Goal: Task Accomplishment & Management: Complete application form

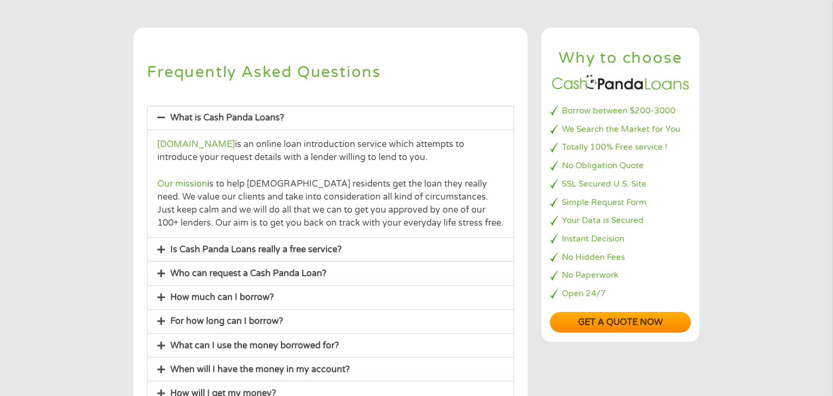
scroll to position [80, 0]
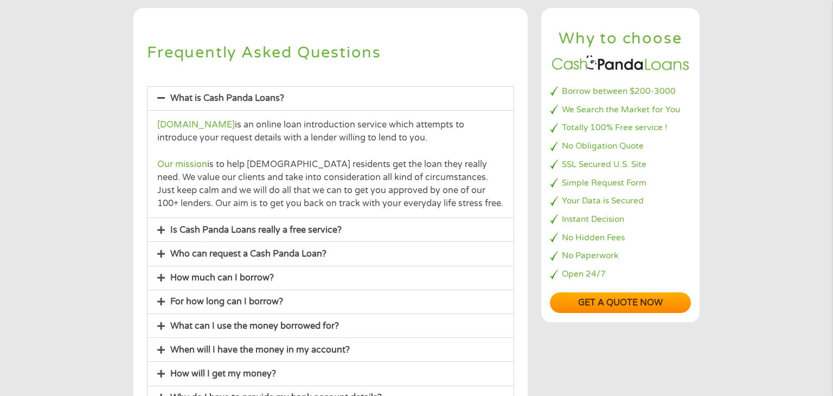
click at [275, 253] on link "Who can request a Cash Panda Loan?" at bounding box center [248, 253] width 156 height 11
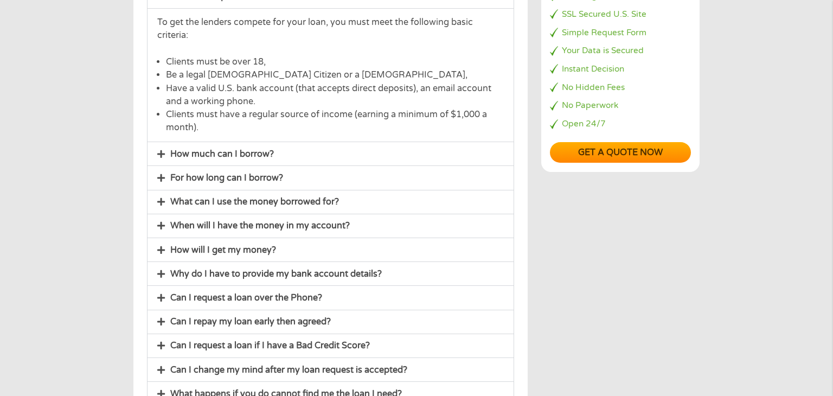
scroll to position [243, 0]
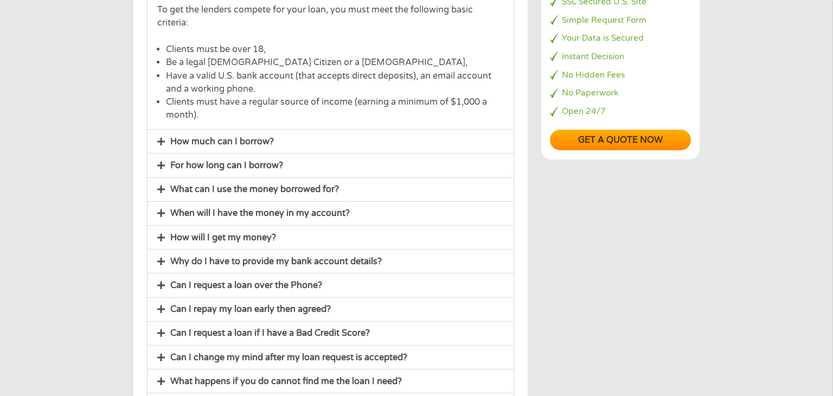
click at [268, 261] on link "Why do I have to provide my bank account details?" at bounding box center [276, 261] width 212 height 11
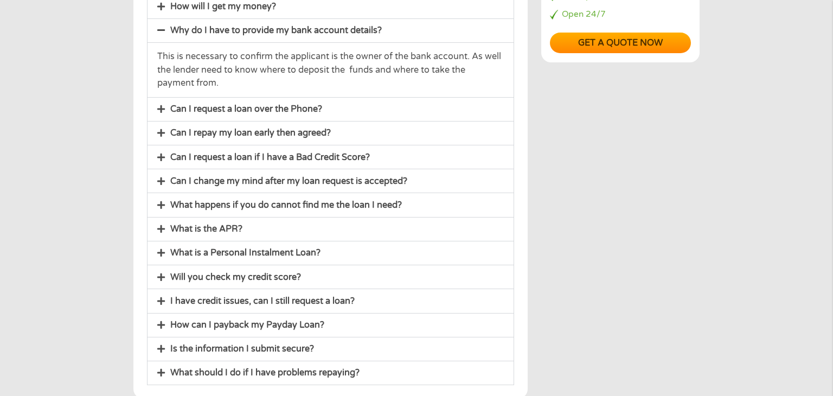
scroll to position [341, 0]
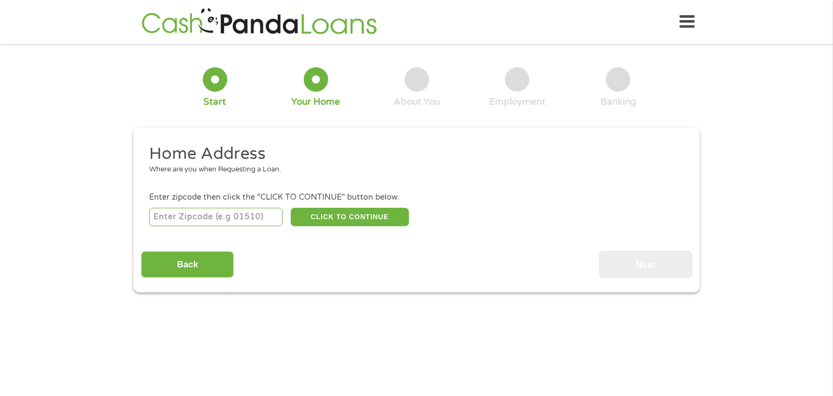
click at [174, 224] on input "number" at bounding box center [216, 217] width 134 height 18
type input "28395"
select select "[US_STATE]"
click at [320, 219] on button "CLICK TO CONTINUE" at bounding box center [350, 217] width 118 height 18
type input "28395"
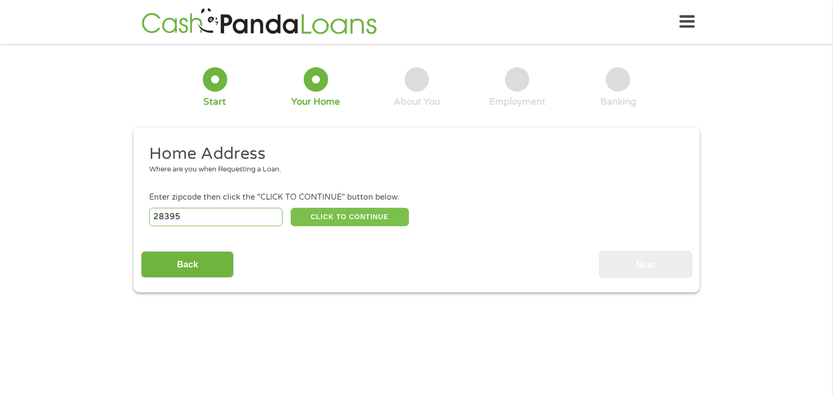
type input "[PERSON_NAME]"
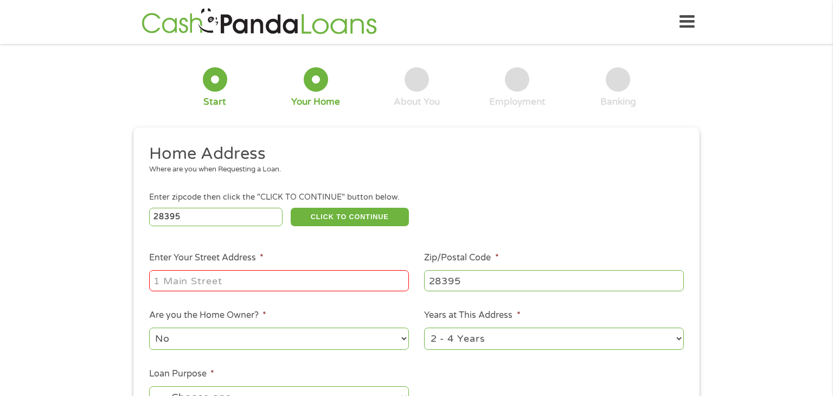
click at [206, 279] on input "Enter Your Street Address *" at bounding box center [279, 280] width 260 height 21
type input "[STREET_ADDRESS]"
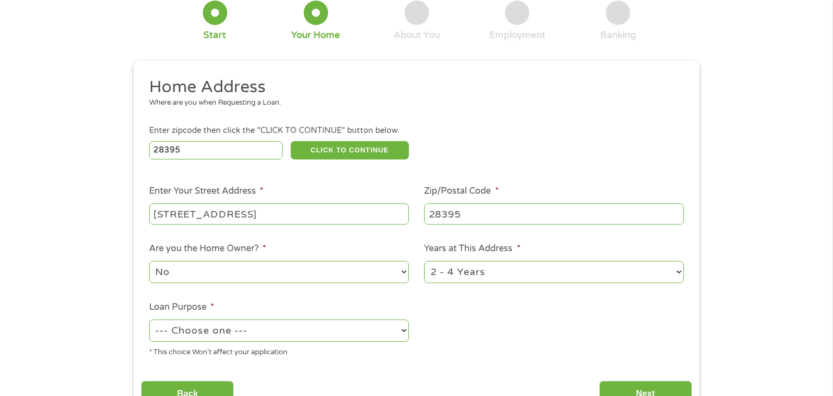
scroll to position [152, 0]
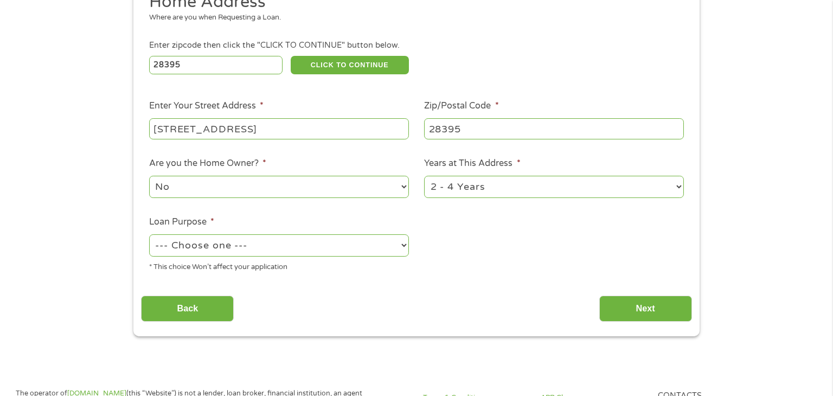
click at [455, 186] on select "1 Year or less 1 - 2 Years 2 - 4 Years Over 4 Years" at bounding box center [554, 187] width 260 height 22
select select "60months"
click at [424, 177] on select "1 Year or less 1 - 2 Years 2 - 4 Years Over 4 Years" at bounding box center [554, 187] width 260 height 22
click at [246, 250] on select "--- Choose one --- Pay Bills Debt Consolidation Home Improvement Major Purchase…" at bounding box center [279, 245] width 260 height 22
select select "shorttermcash"
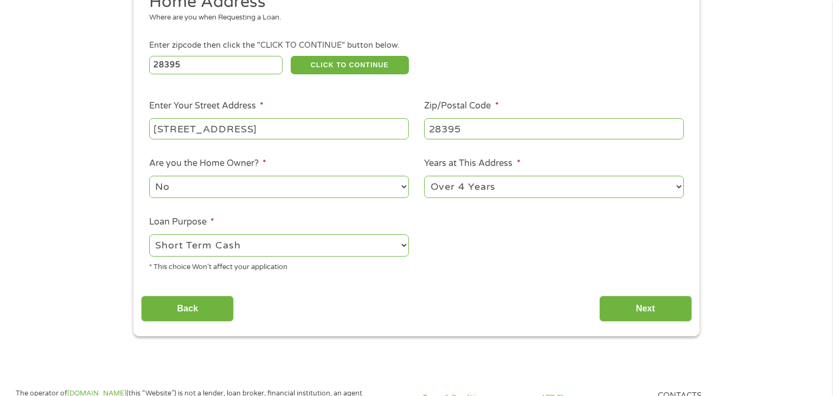
click at [149, 235] on select "--- Choose one --- Pay Bills Debt Consolidation Home Improvement Major Purchase…" at bounding box center [279, 245] width 260 height 22
click at [621, 311] on input "Next" at bounding box center [645, 309] width 93 height 27
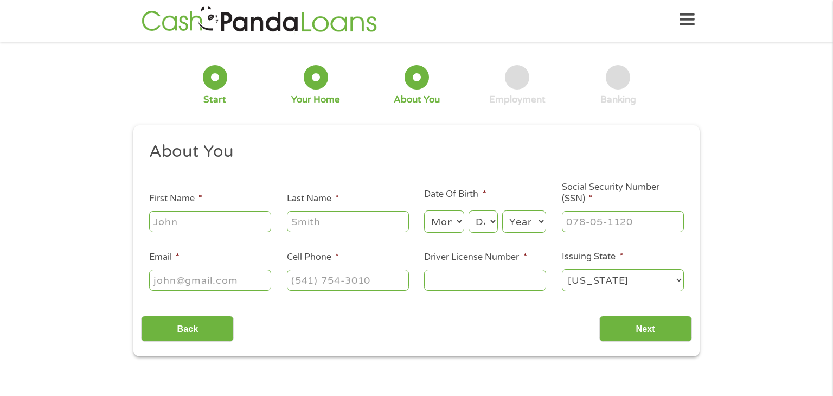
scroll to position [0, 0]
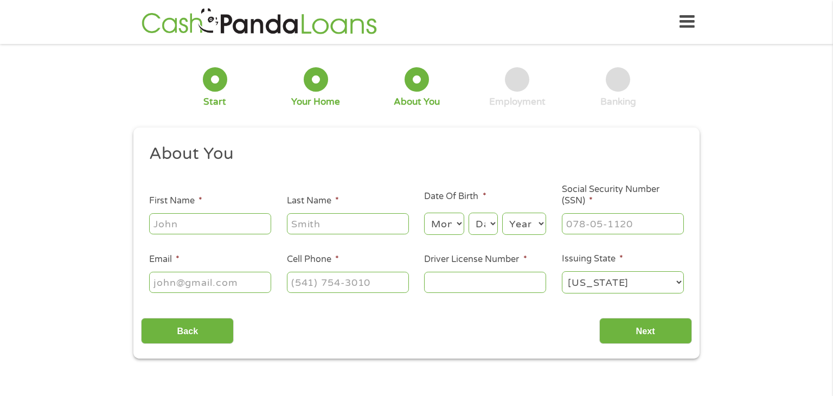
click at [203, 230] on input "First Name *" at bounding box center [210, 223] width 122 height 21
type input "[PERSON_NAME]"
select select "7"
click at [439, 224] on select "Month 1 2 3 4 5 6 7 8 9 10 11 12" at bounding box center [444, 224] width 40 height 22
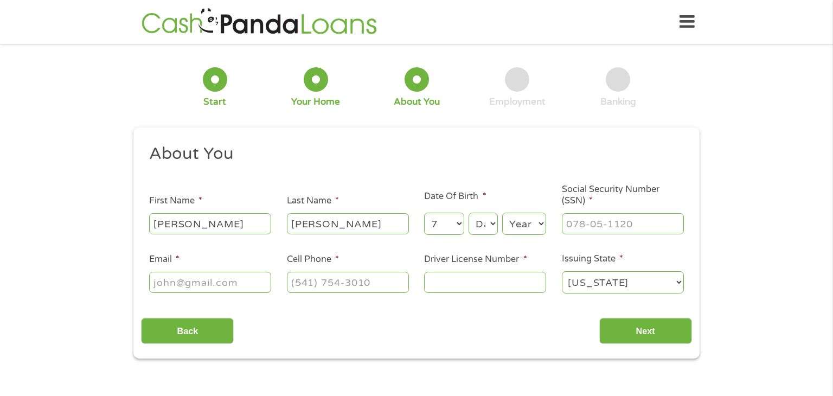
click at [424, 213] on select "Month 1 2 3 4 5 6 7 8 9 10 11 12" at bounding box center [444, 224] width 40 height 22
click at [476, 226] on select "Day 1 2 3 4 5 6 7 8 9 10 11 12 13 14 15 16 17 18 19 20 21 22 23 24 25 26 27 28 …" at bounding box center [483, 224] width 29 height 22
select select "5"
click at [469, 213] on select "Day 1 2 3 4 5 6 7 8 9 10 11 12 13 14 15 16 17 18 19 20 21 22 23 24 25 26 27 28 …" at bounding box center [483, 224] width 29 height 22
click at [528, 226] on select "Year [DATE] 2006 2005 2004 2003 2002 2001 2000 1999 1998 1997 1996 1995 1994 19…" at bounding box center [524, 224] width 44 height 22
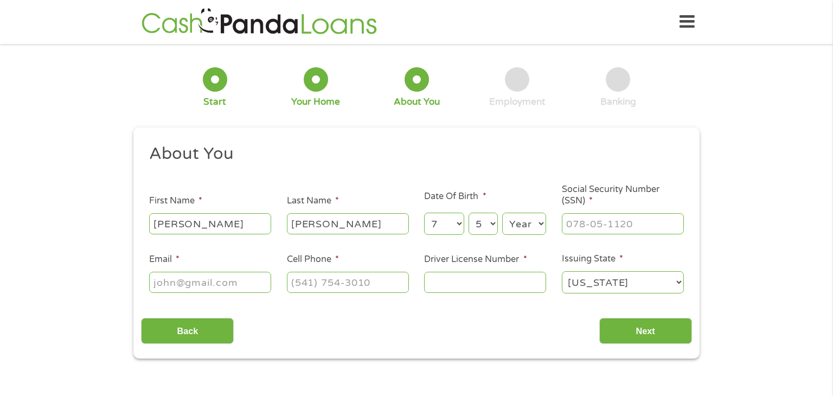
select select "2007"
click at [502, 213] on select "Year [DATE] 2006 2005 2004 2003 2002 2001 2000 1999 1998 1997 1996 1995 1994 19…" at bounding box center [524, 224] width 44 height 22
click at [590, 231] on input "___-__-____" at bounding box center [623, 223] width 122 height 21
type input "681-14-3309"
click at [164, 289] on input "Email *" at bounding box center [210, 282] width 122 height 21
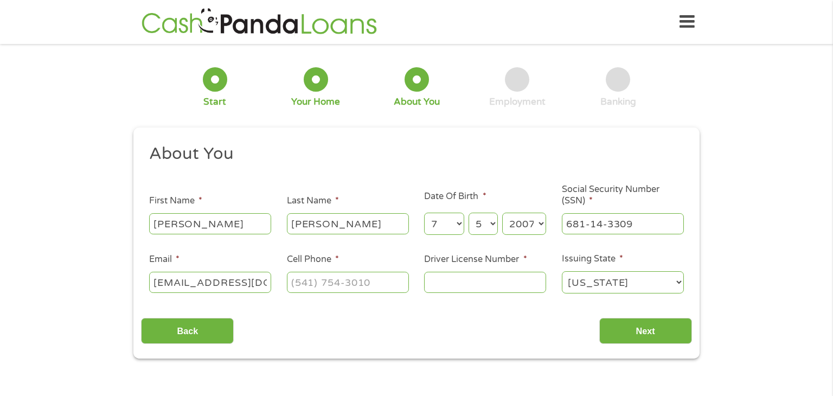
type input "[EMAIL_ADDRESS][DOMAIN_NAME]"
click at [323, 283] on input "(___) ___-____" at bounding box center [348, 282] width 122 height 21
type input "[PHONE_NUMBER]"
click at [453, 284] on input "Driver License Number *" at bounding box center [485, 282] width 122 height 21
type input "47459457"
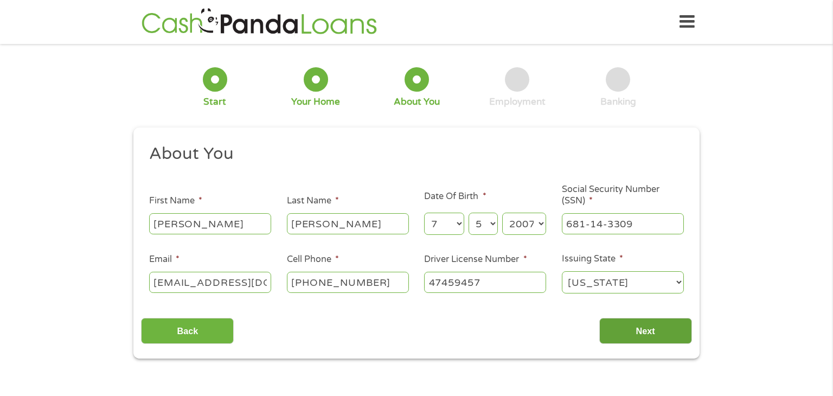
click at [627, 334] on input "Next" at bounding box center [645, 331] width 93 height 27
click at [648, 336] on input "Next" at bounding box center [645, 331] width 93 height 27
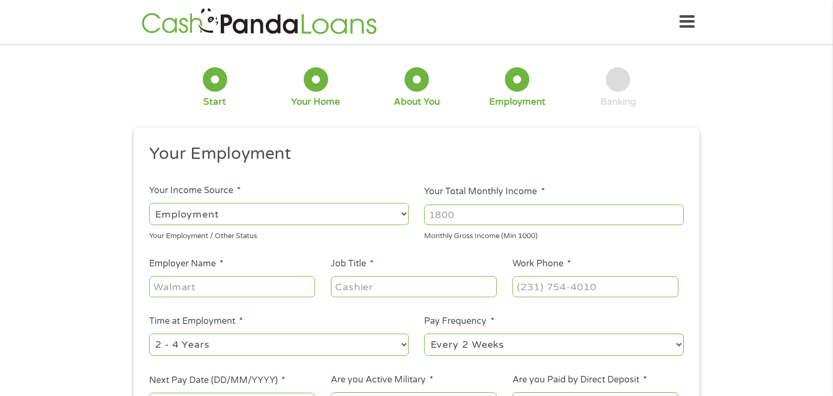
click at [218, 210] on select "--- Choose one --- Employment [DEMOGRAPHIC_DATA] Benefits" at bounding box center [279, 214] width 260 height 22
click at [149, 203] on select "--- Choose one --- Employment [DEMOGRAPHIC_DATA] Benefits" at bounding box center [279, 214] width 260 height 22
click at [453, 219] on input "Your Total Monthly Income *" at bounding box center [554, 215] width 260 height 21
type input "3000"
click at [214, 289] on input "Employer Name *" at bounding box center [232, 286] width 166 height 21
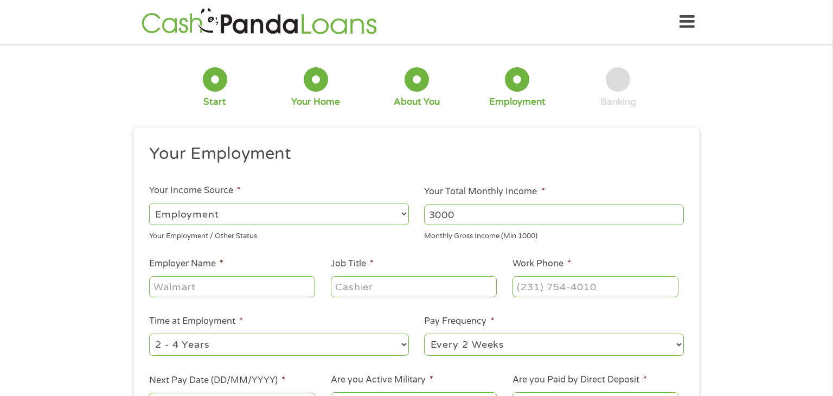
type input "s"
type input "quickbooks"
type input "QuickBooks speech"
type input "reception"
click at [534, 296] on input "(___) ___-____" at bounding box center [596, 286] width 166 height 21
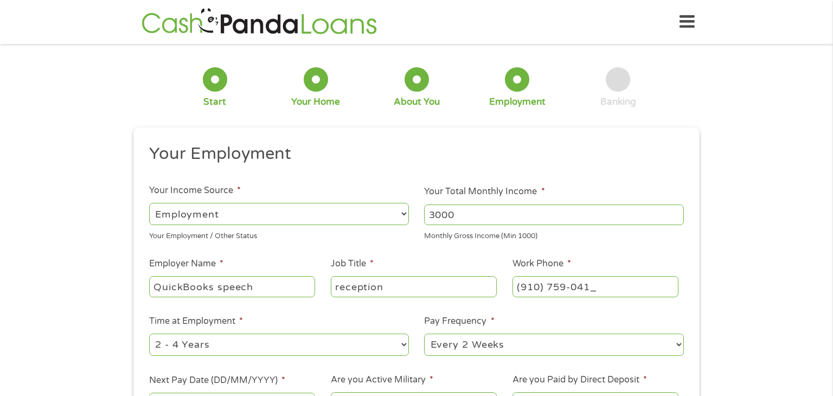
type input "[PHONE_NUMBER]"
click at [301, 346] on select "--- Choose one --- 1 Year or less 1 - 2 Years 2 - 4 Years Over 4 Years" at bounding box center [279, 345] width 260 height 22
select select "24months"
click at [149, 334] on select "--- Choose one --- 1 Year or less 1 - 2 Years 2 - 4 Years Over 4 Years" at bounding box center [279, 345] width 260 height 22
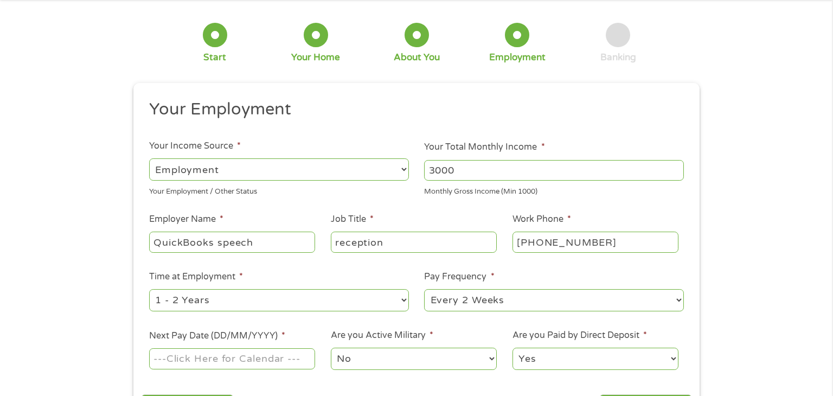
scroll to position [53, 0]
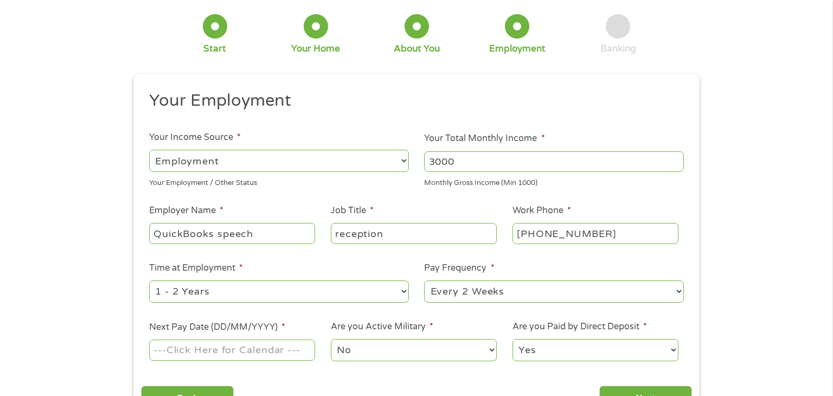
click at [465, 294] on select "--- Choose one --- Every 2 Weeks Every Week Monthly Semi-Monthly" at bounding box center [554, 291] width 260 height 22
select select "monthly"
click at [424, 280] on select "--- Choose one --- Every 2 Weeks Every Week Monthly Semi-Monthly" at bounding box center [554, 291] width 260 height 22
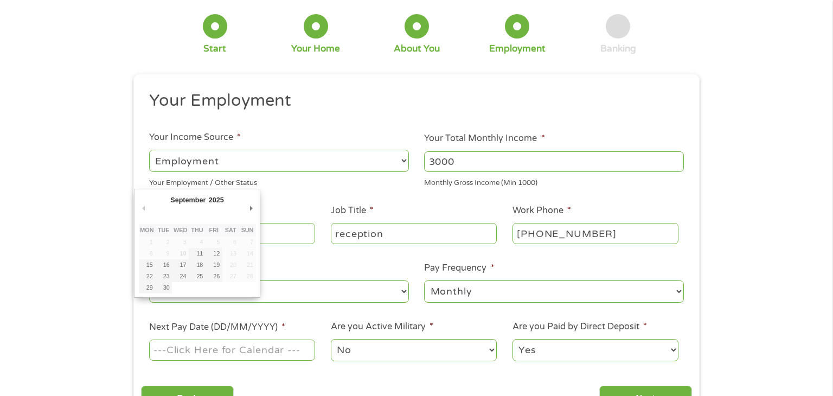
click at [249, 355] on input "Next Pay Date (DD/MM/YYYY) *" at bounding box center [232, 350] width 166 height 21
type input "[DATE]"
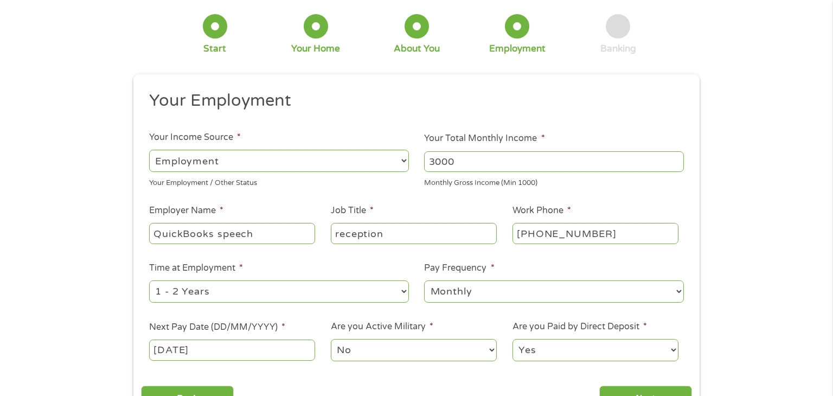
click at [370, 356] on select "No Yes" at bounding box center [414, 350] width 166 height 22
click at [570, 353] on select "Yes No" at bounding box center [596, 350] width 166 height 22
click at [513, 339] on select "Yes No" at bounding box center [596, 350] width 166 height 22
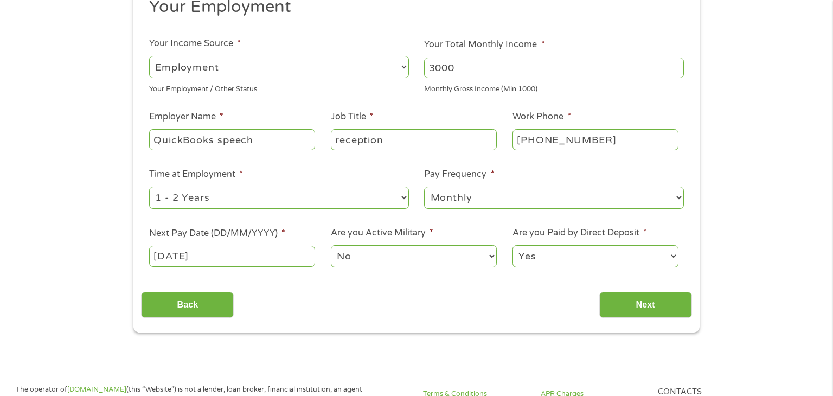
scroll to position [155, 0]
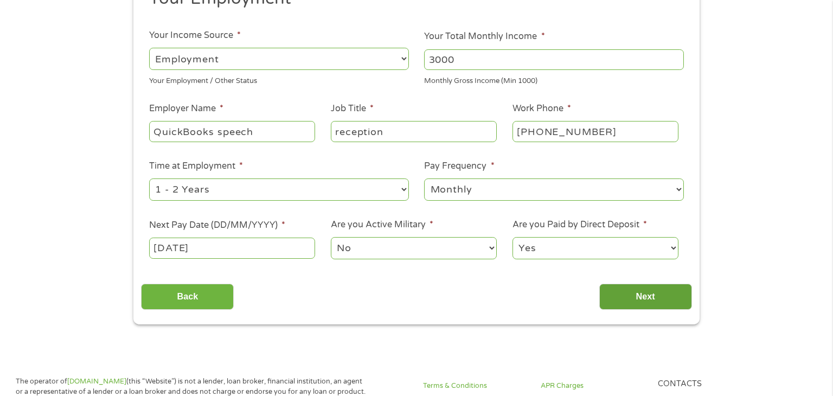
click at [635, 309] on input "Next" at bounding box center [645, 297] width 93 height 27
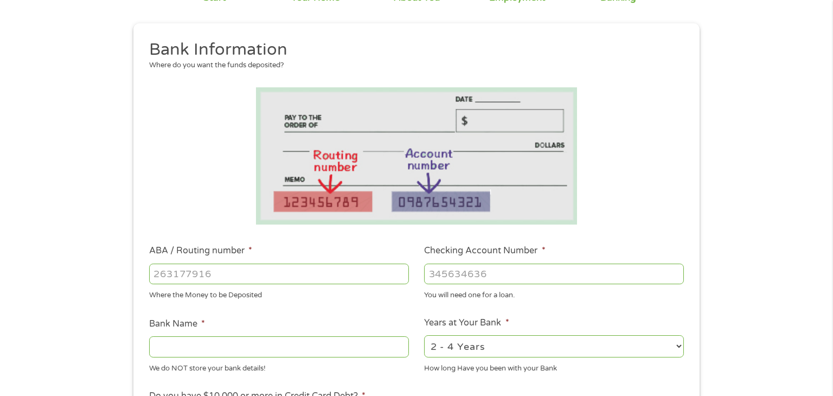
scroll to position [106, 0]
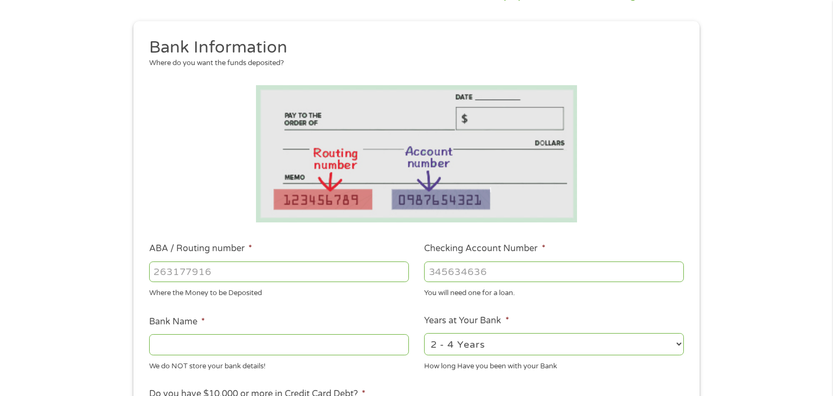
click at [193, 271] on input "ABA / Routing number *" at bounding box center [279, 271] width 260 height 21
type input "0"
type input "053101121"
type input "BRANCH BANKING TRUST COMPANY"
type input "053101121"
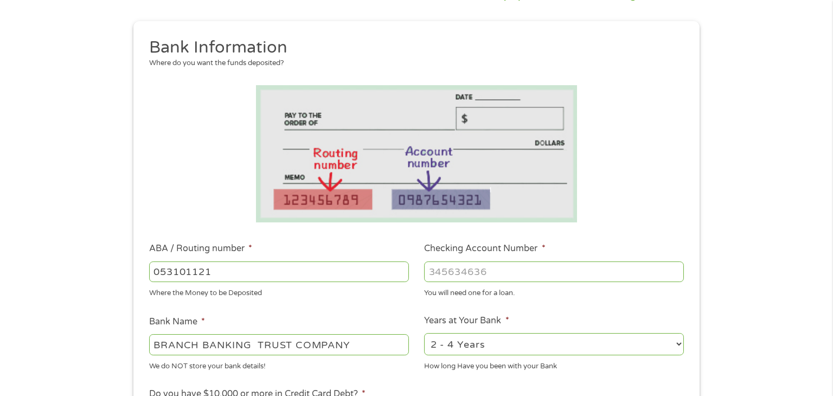
click at [469, 276] on input "Checking Account Number *" at bounding box center [554, 271] width 260 height 21
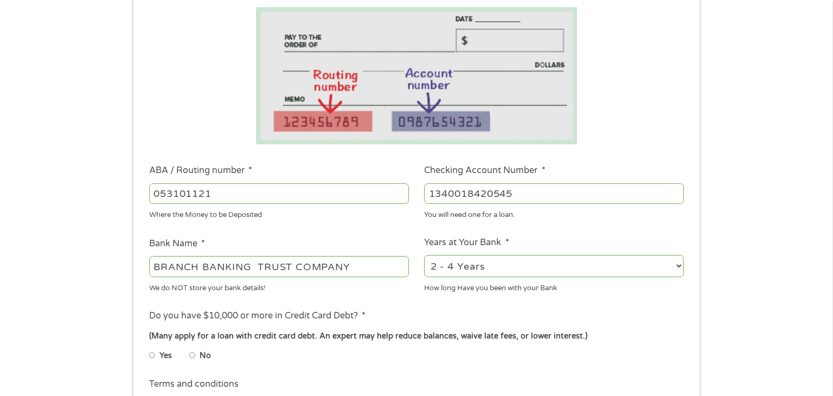
scroll to position [187, 0]
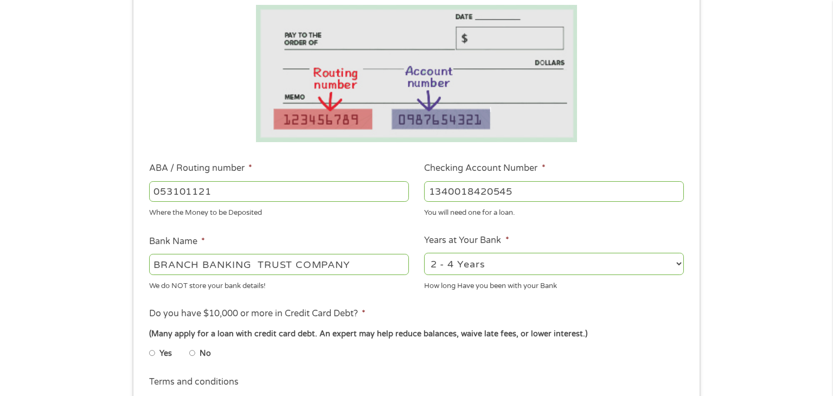
type input "1340018420545"
click at [196, 355] on li "No" at bounding box center [208, 353] width 39 height 21
click at [195, 355] on input "No" at bounding box center [192, 353] width 7 height 17
radio input "true"
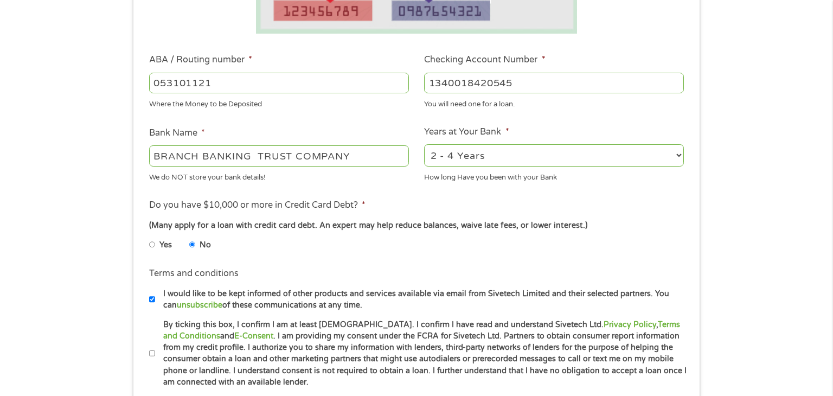
scroll to position [296, 0]
click at [154, 354] on input "By ticking this box, I confirm I am at least [DEMOGRAPHIC_DATA]. I confirm I ha…" at bounding box center [152, 352] width 7 height 17
checkbox input "true"
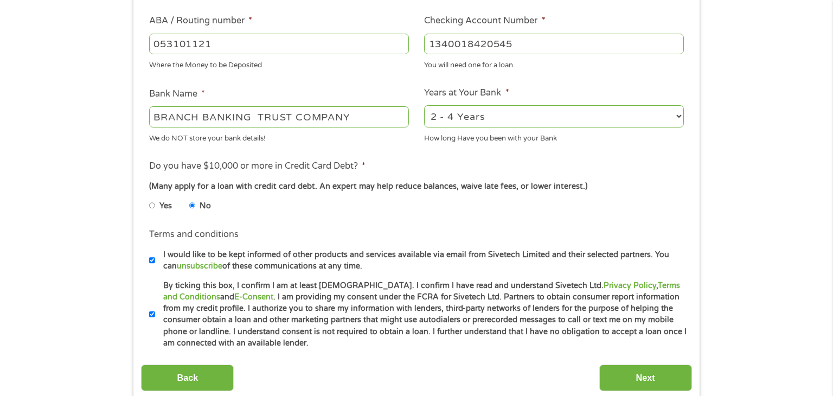
scroll to position [386, 0]
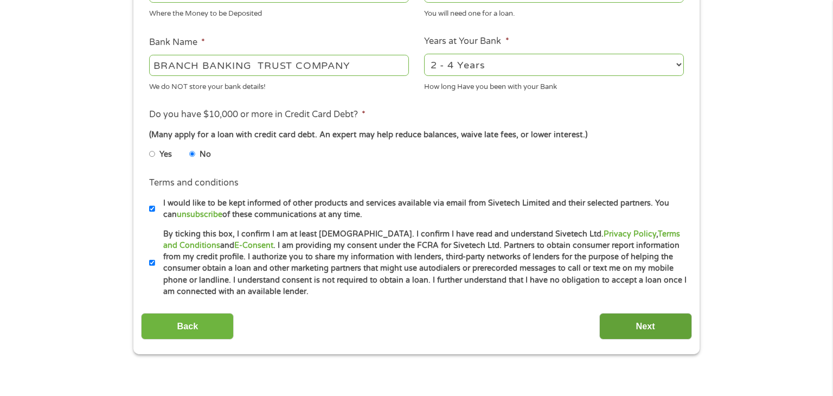
click at [661, 335] on input "Next" at bounding box center [645, 326] width 93 height 27
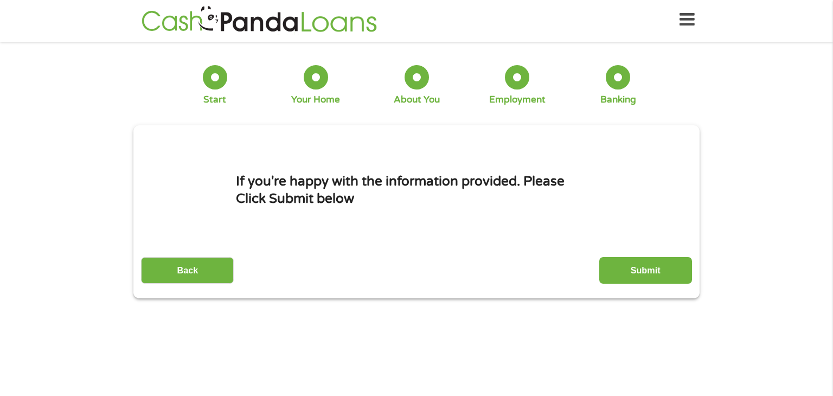
scroll to position [0, 0]
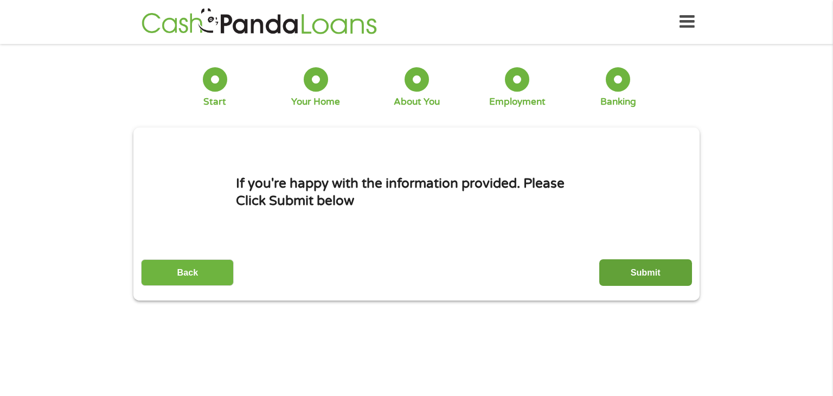
click at [654, 280] on input "Submit" at bounding box center [645, 272] width 93 height 27
